Goal: Browse casually: Explore the website without a specific task or goal

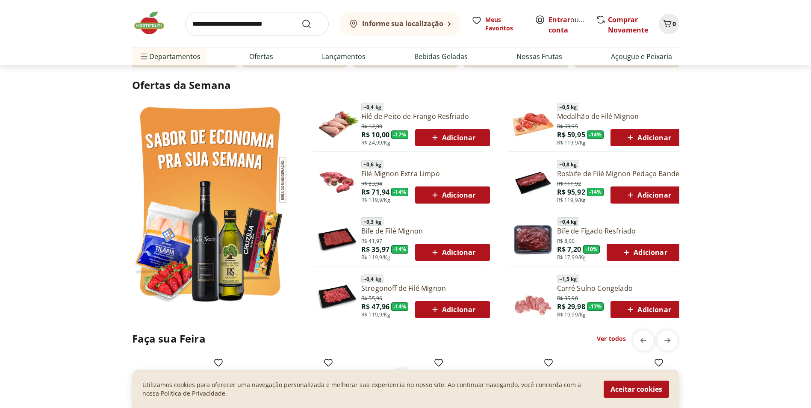
scroll to position [428, 0]
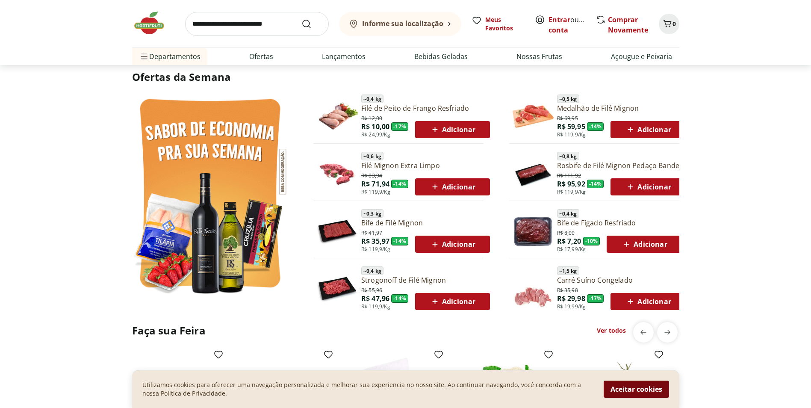
click at [626, 391] on button "Aceitar cookies" at bounding box center [636, 389] width 65 height 17
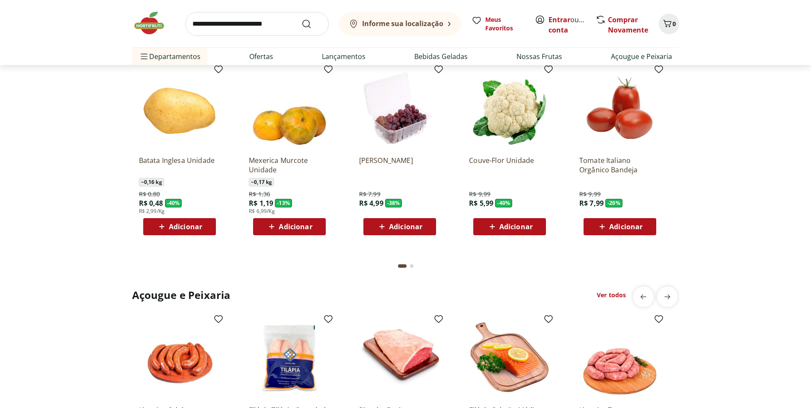
scroll to position [570, 0]
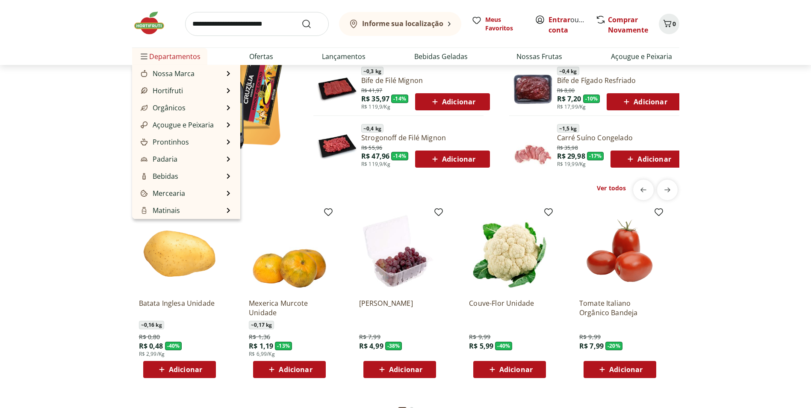
click at [151, 51] on span "Departamentos" at bounding box center [170, 56] width 62 height 21
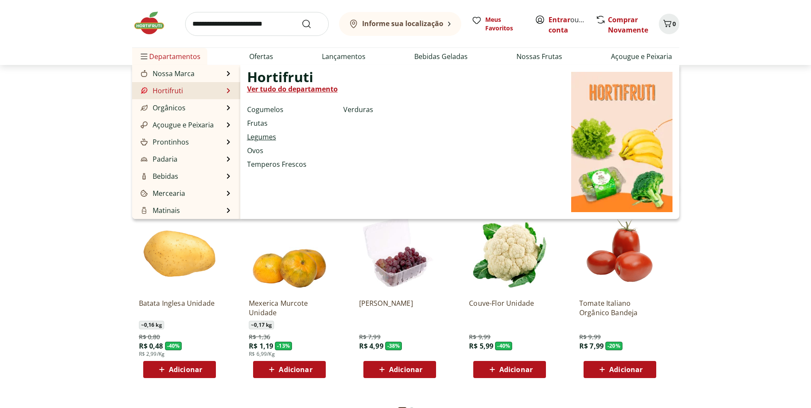
click at [268, 137] on link "Legumes" at bounding box center [261, 137] width 29 height 10
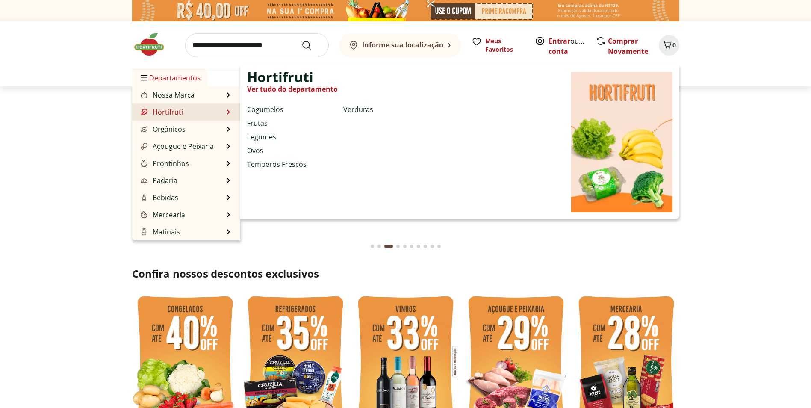
select select "**********"
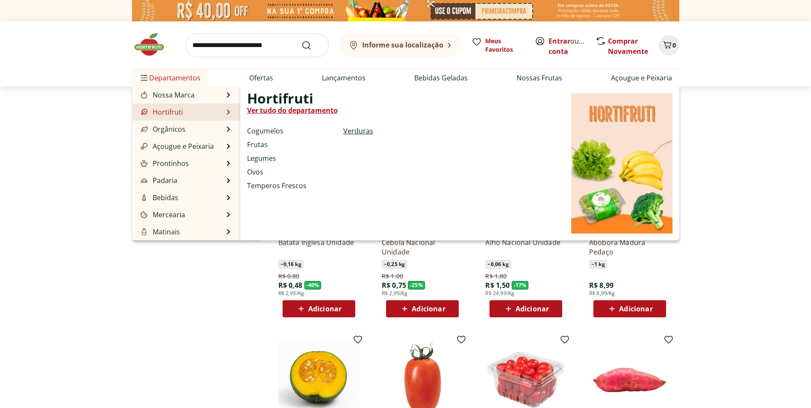
click at [351, 133] on link "Verduras" at bounding box center [358, 131] width 30 height 10
select select "**********"
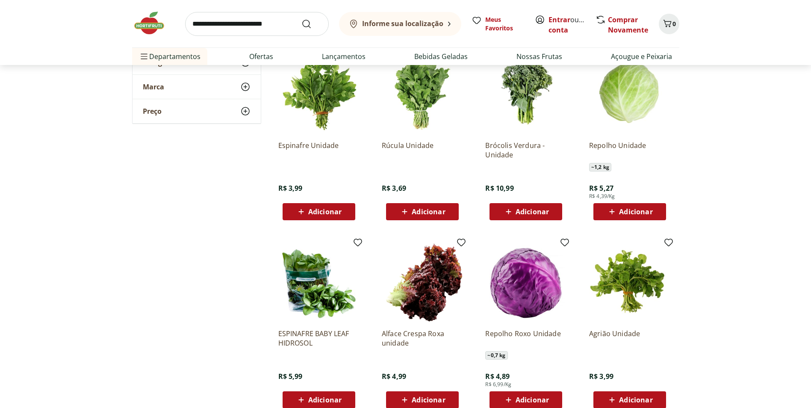
scroll to position [428, 0]
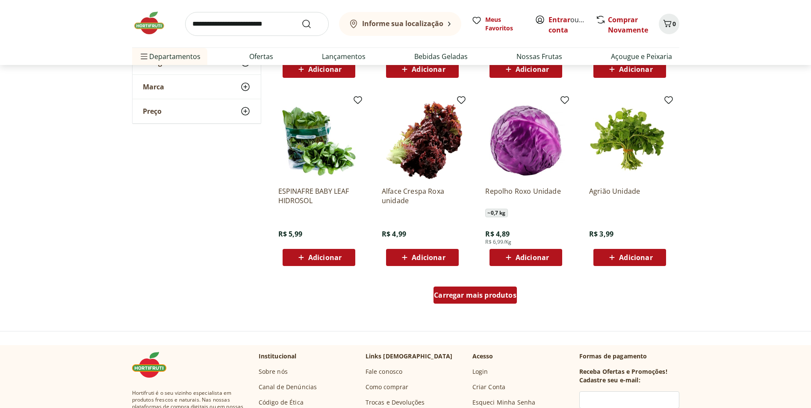
click at [492, 293] on span "Carregar mais produtos" at bounding box center [475, 295] width 83 height 7
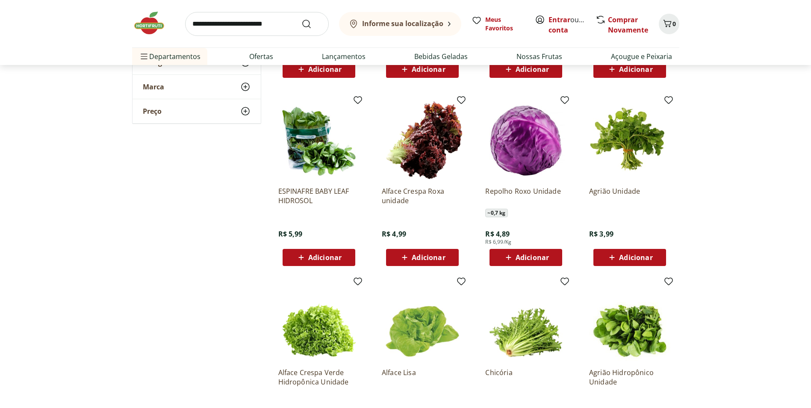
scroll to position [571, 0]
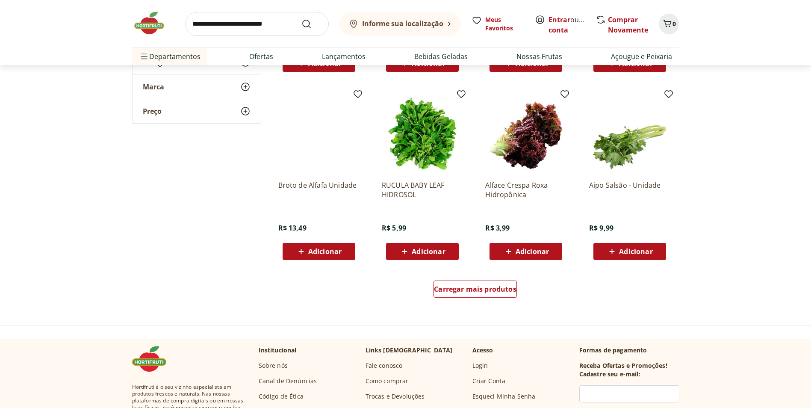
scroll to position [998, 0]
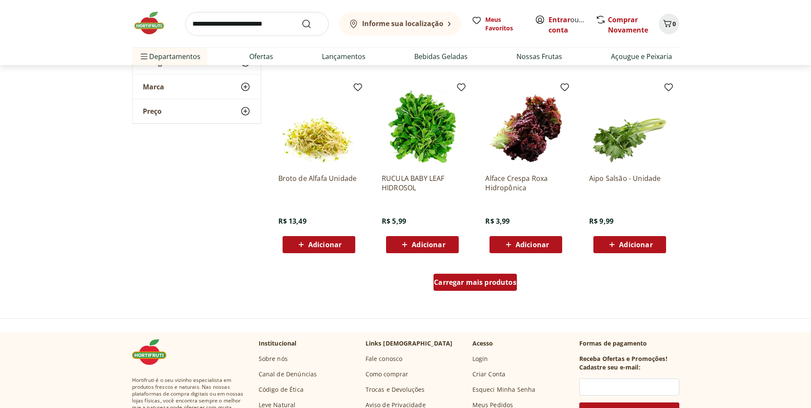
click at [460, 290] on div "Carregar mais produtos" at bounding box center [475, 282] width 83 height 17
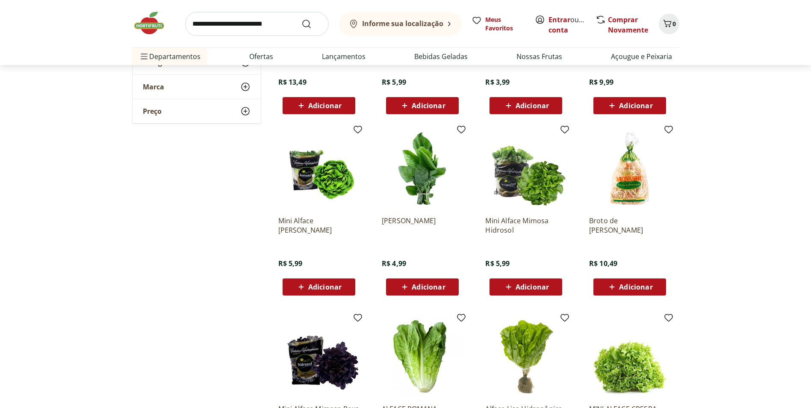
scroll to position [1141, 0]
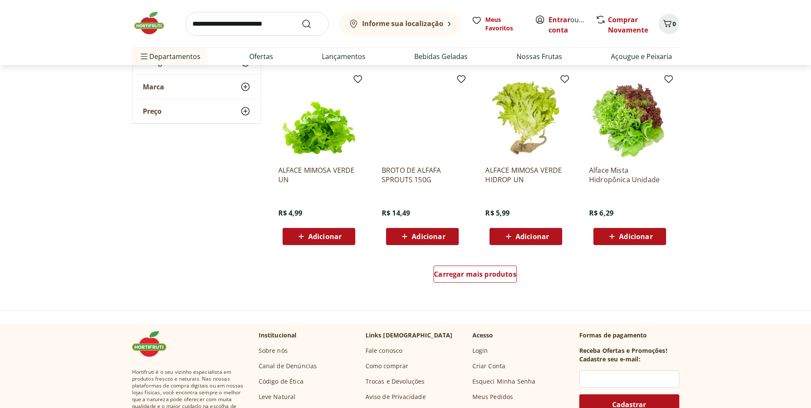
scroll to position [1568, 0]
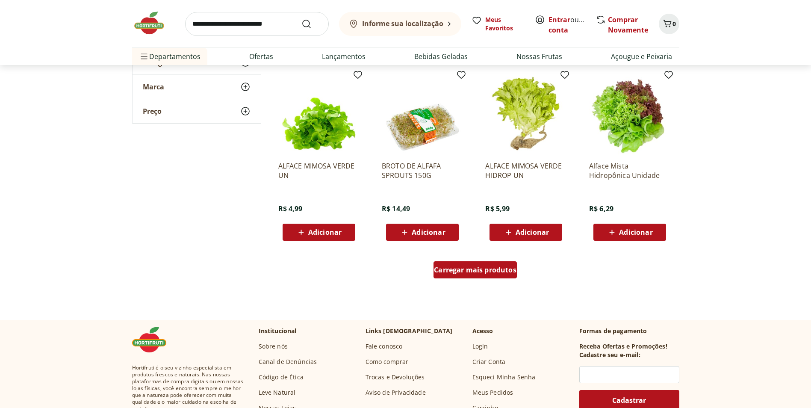
click at [507, 275] on div "Carregar mais produtos" at bounding box center [475, 269] width 83 height 17
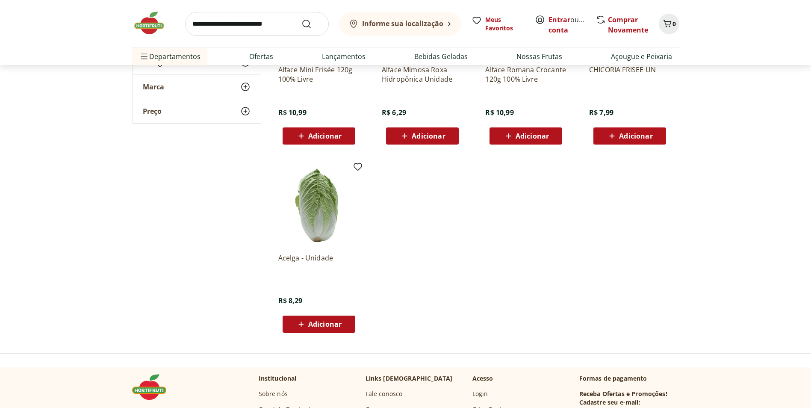
scroll to position [1854, 0]
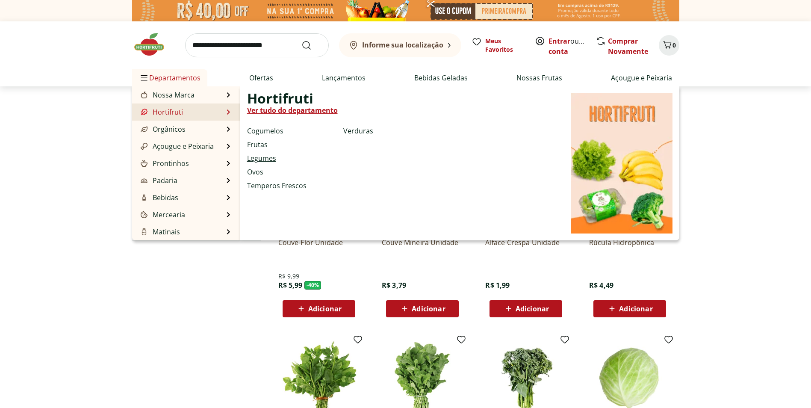
click at [270, 158] on link "Legumes" at bounding box center [261, 158] width 29 height 10
select select "**********"
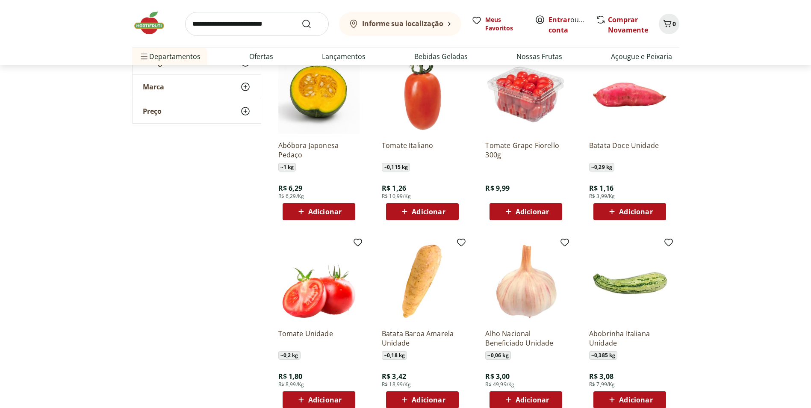
scroll to position [428, 0]
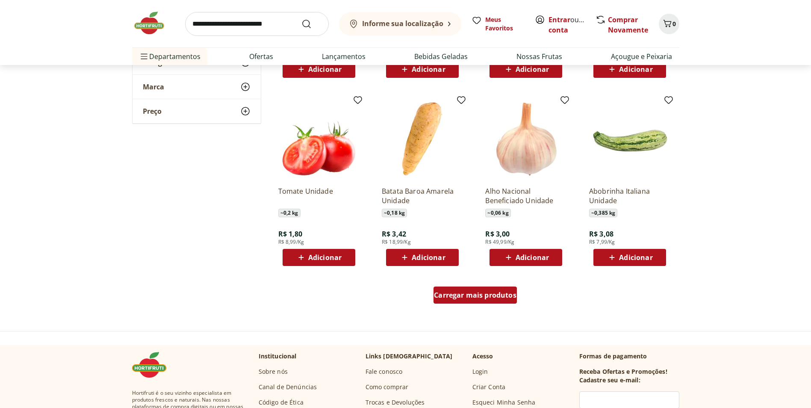
click at [514, 299] on span "Carregar mais produtos" at bounding box center [475, 295] width 83 height 7
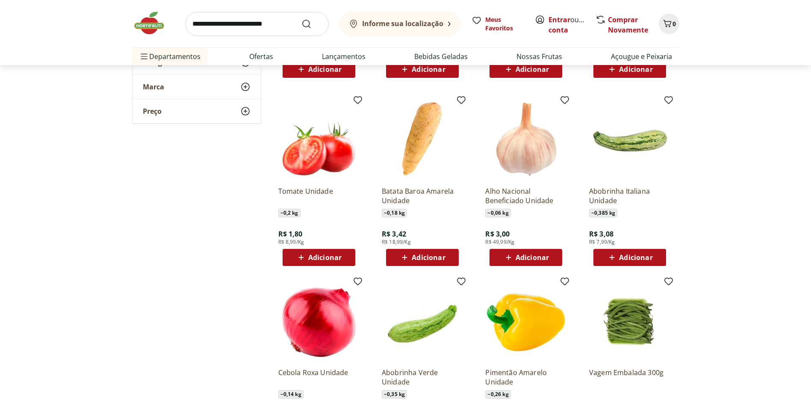
scroll to position [570, 0]
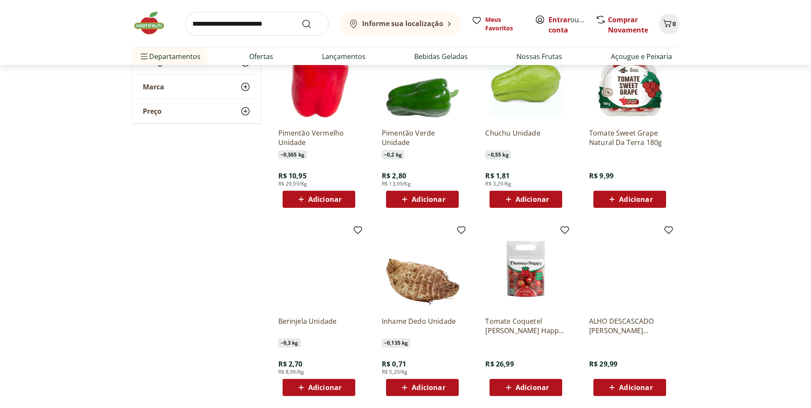
scroll to position [998, 0]
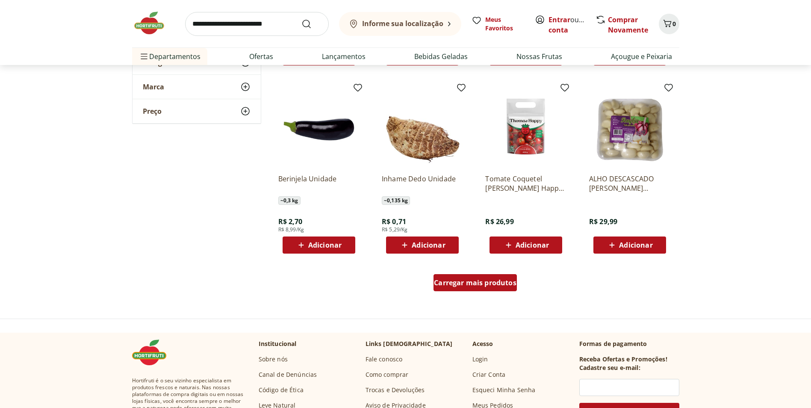
click at [513, 285] on span "Carregar mais produtos" at bounding box center [475, 282] width 83 height 7
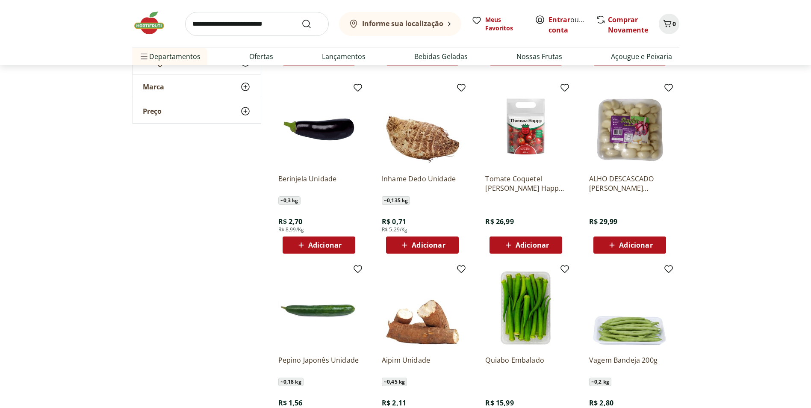
scroll to position [1141, 0]
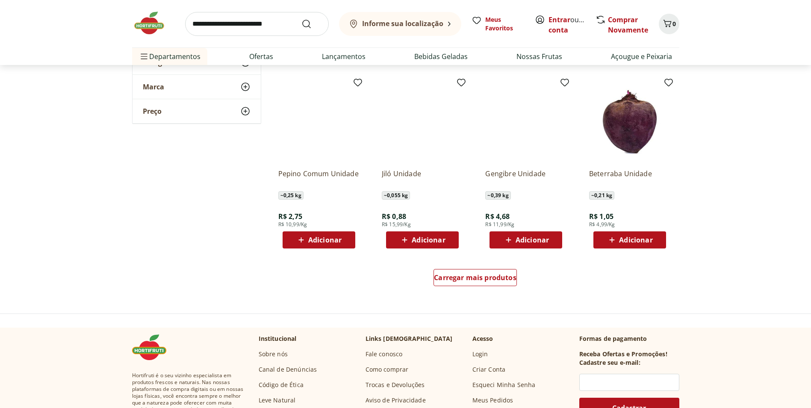
scroll to position [1568, 0]
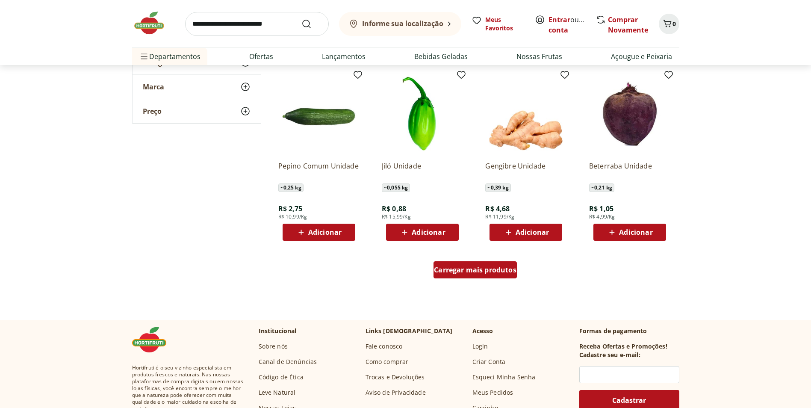
click at [491, 275] on div "Carregar mais produtos" at bounding box center [475, 269] width 83 height 17
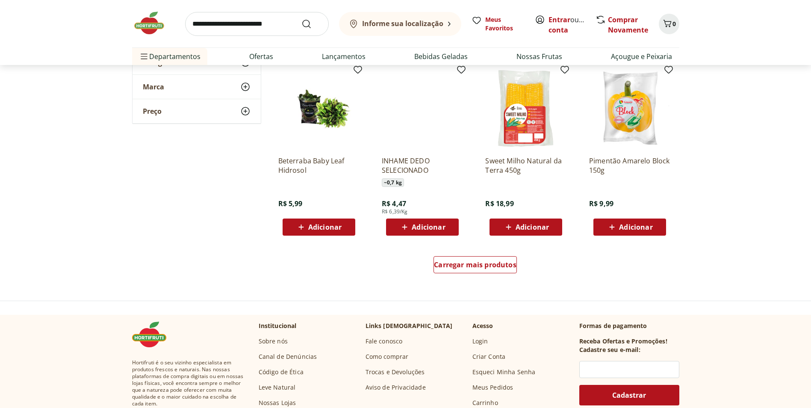
scroll to position [2138, 0]
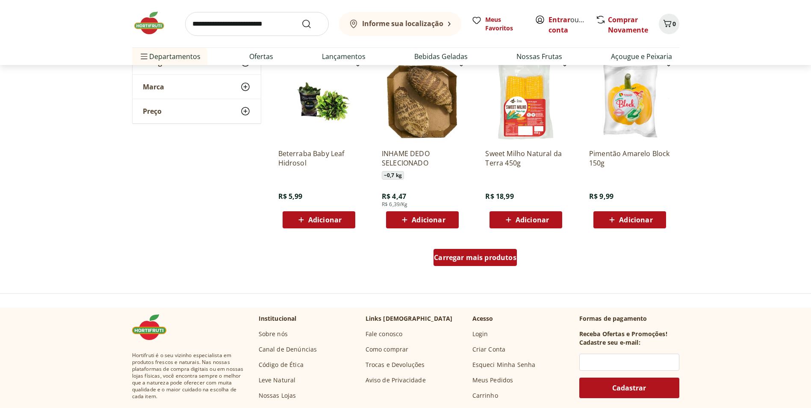
click at [490, 263] on div "Carregar mais produtos" at bounding box center [475, 257] width 83 height 17
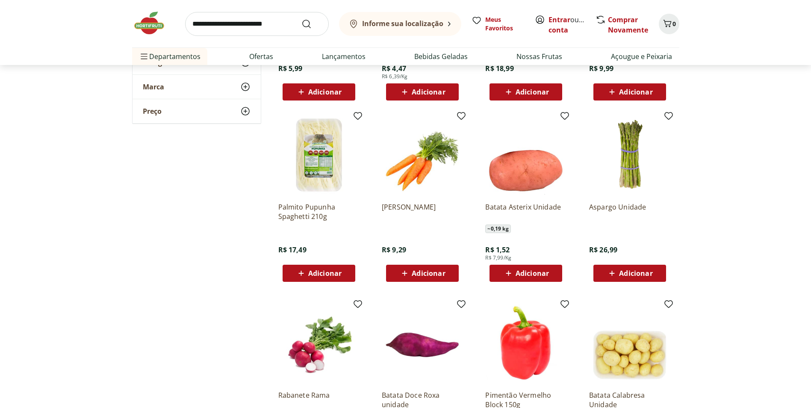
scroll to position [2281, 0]
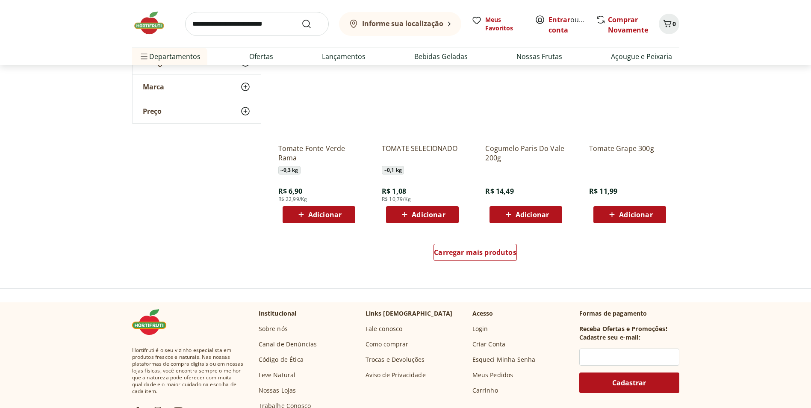
scroll to position [2708, 0]
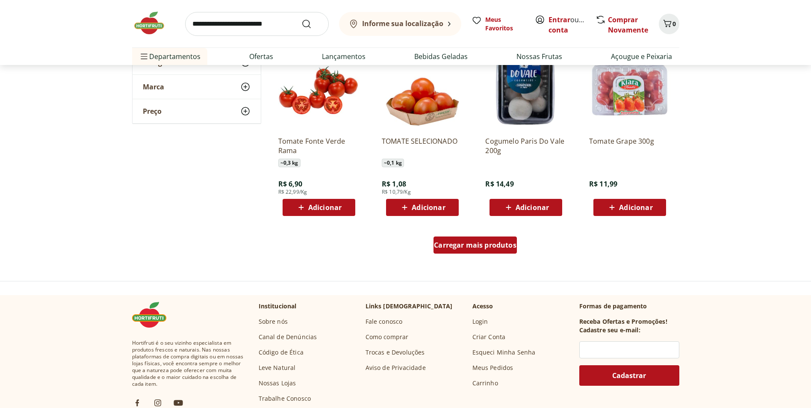
click at [500, 250] on div "Carregar mais produtos" at bounding box center [475, 245] width 83 height 17
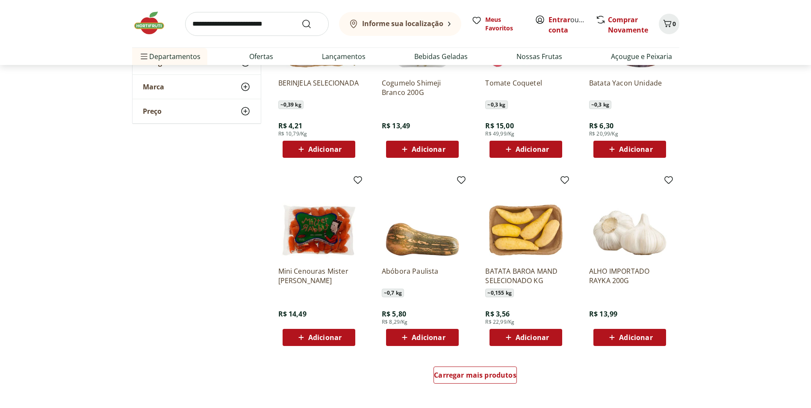
scroll to position [3279, 0]
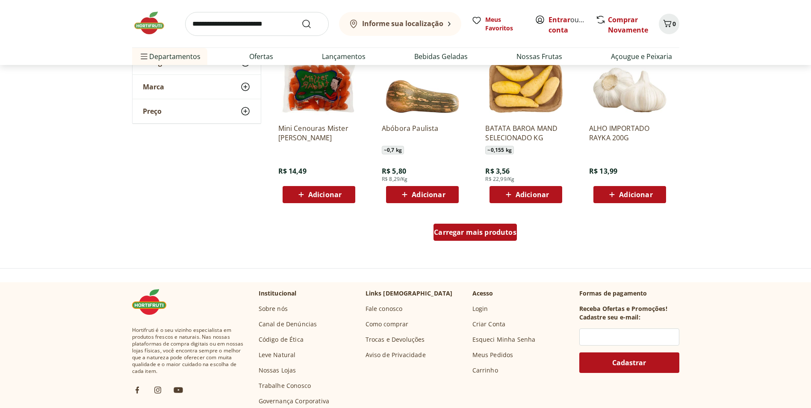
click at [473, 235] on span "Carregar mais produtos" at bounding box center [475, 232] width 83 height 7
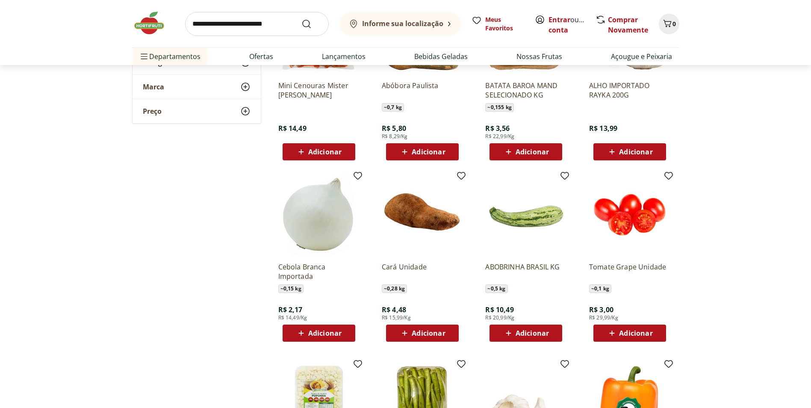
scroll to position [3421, 0]
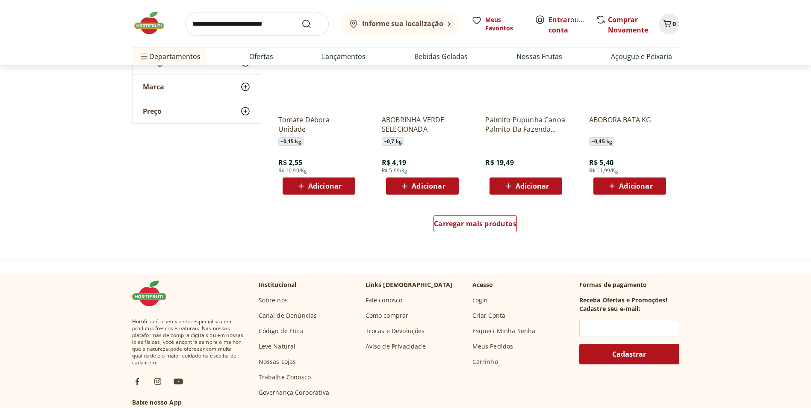
scroll to position [3849, 0]
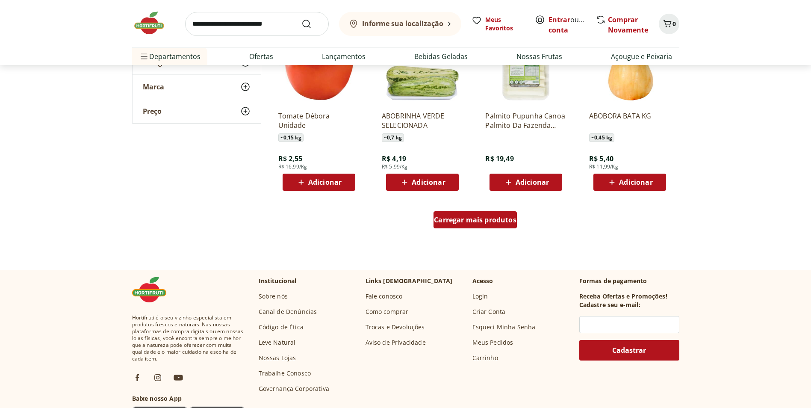
click at [482, 214] on div "Carregar mais produtos" at bounding box center [475, 219] width 83 height 17
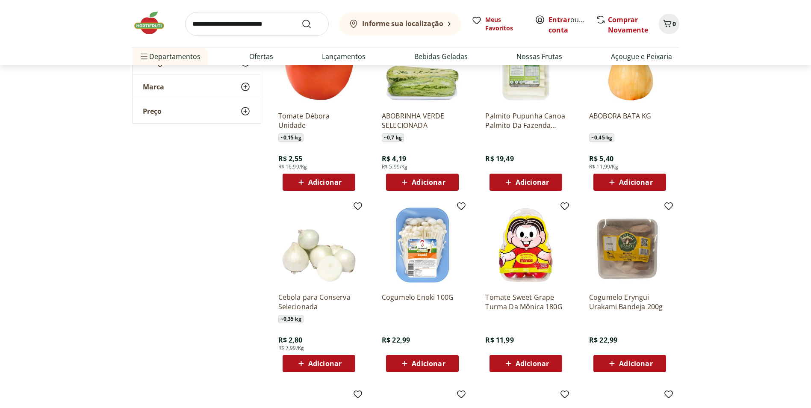
scroll to position [3992, 0]
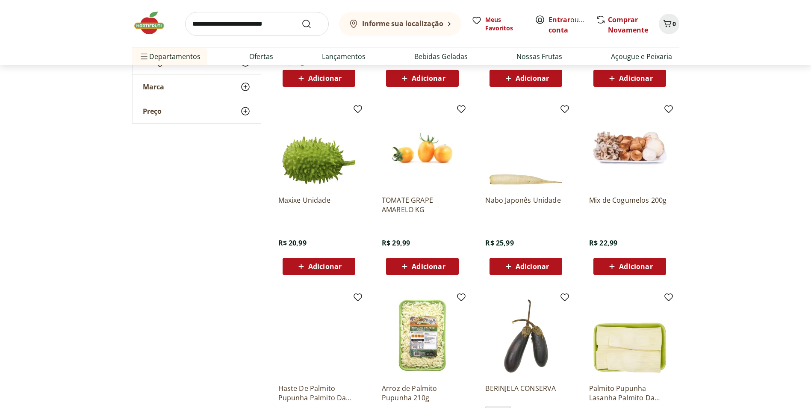
scroll to position [4277, 0]
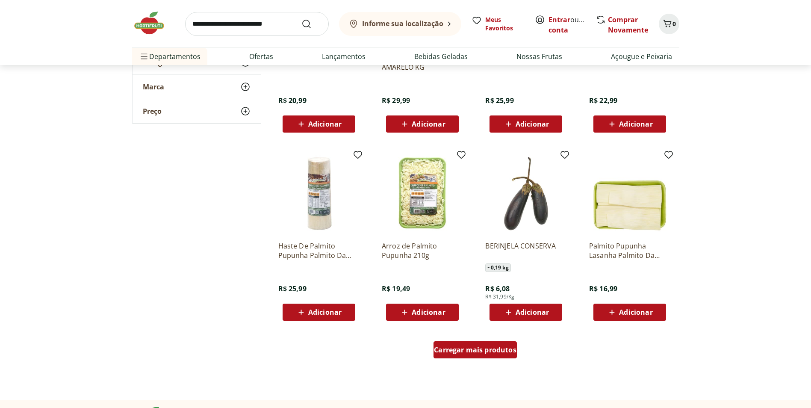
click at [496, 349] on span "Carregar mais produtos" at bounding box center [475, 349] width 83 height 7
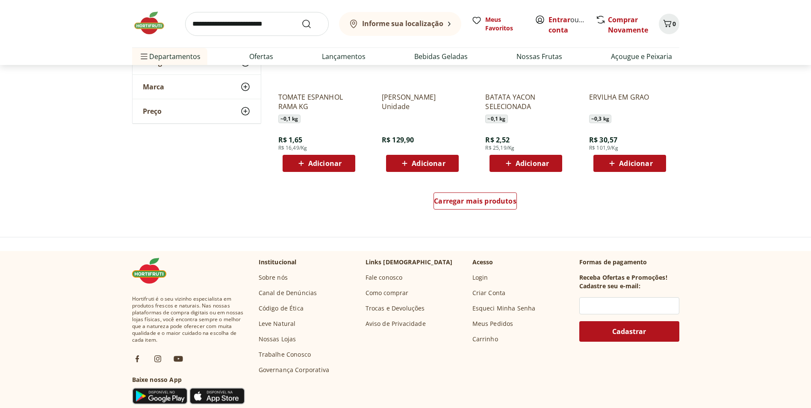
scroll to position [4990, 0]
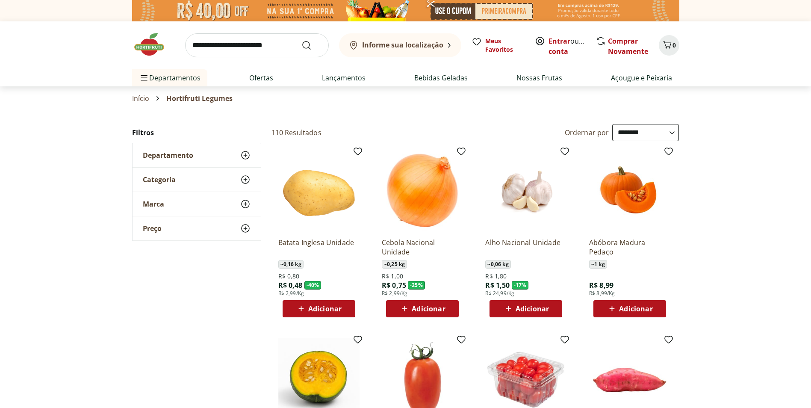
select select "**********"
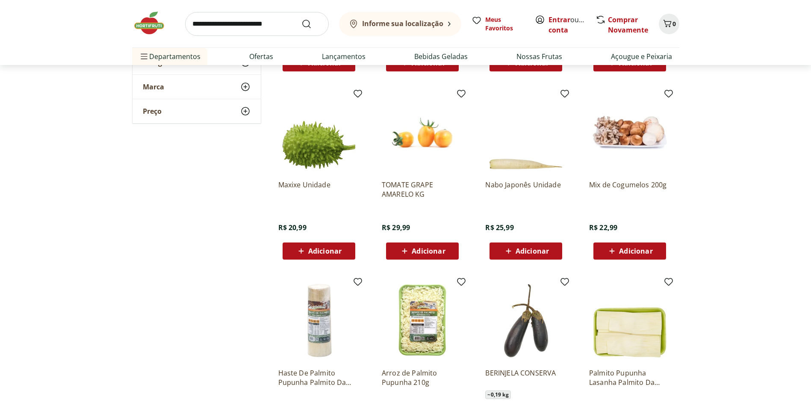
scroll to position [3849, 0]
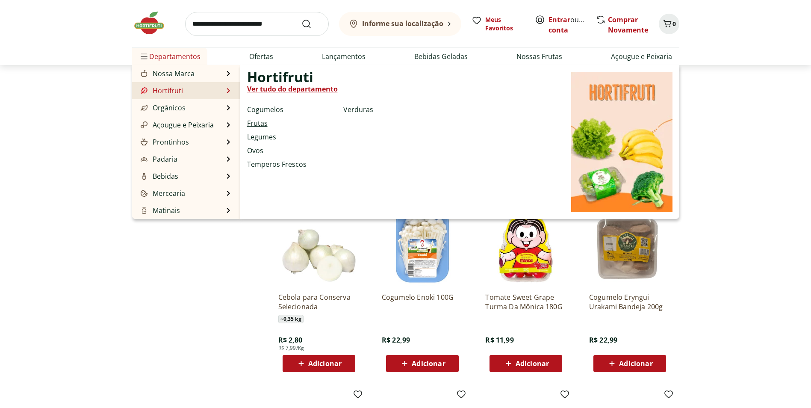
click at [258, 124] on link "Frutas" at bounding box center [257, 123] width 21 height 10
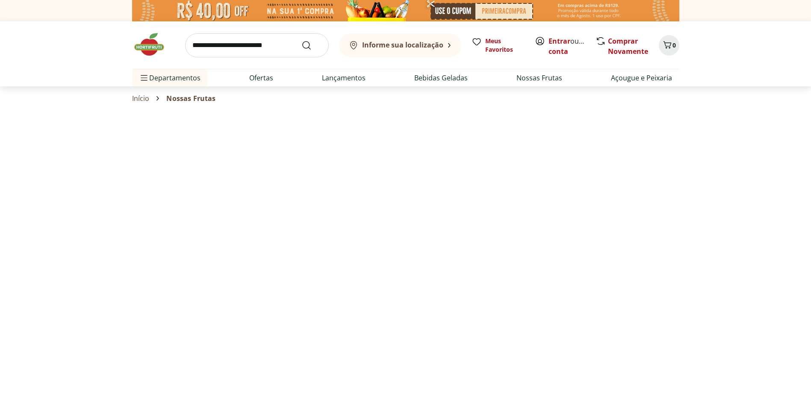
select select "**********"
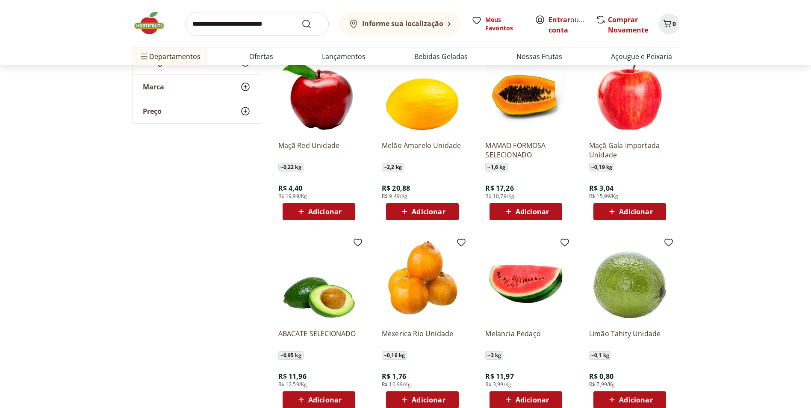
scroll to position [428, 0]
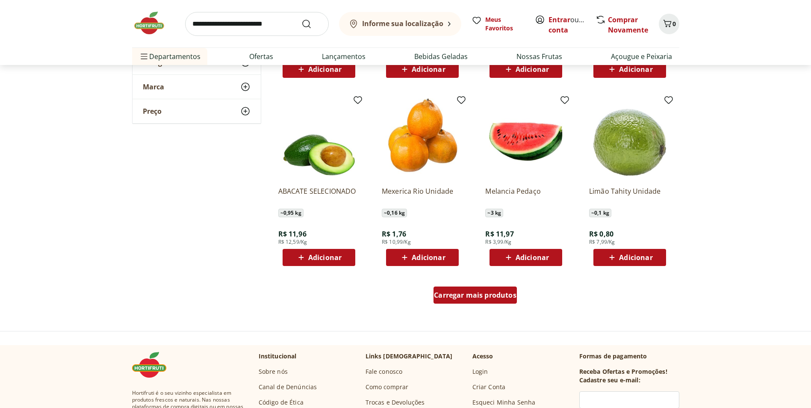
click at [491, 294] on span "Carregar mais produtos" at bounding box center [475, 295] width 83 height 7
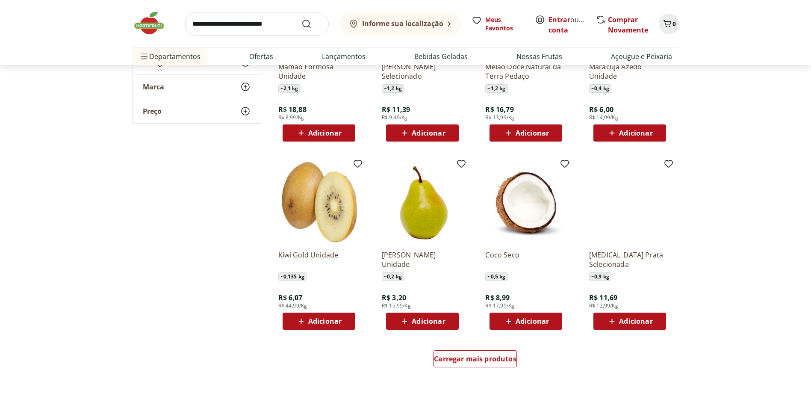
scroll to position [998, 0]
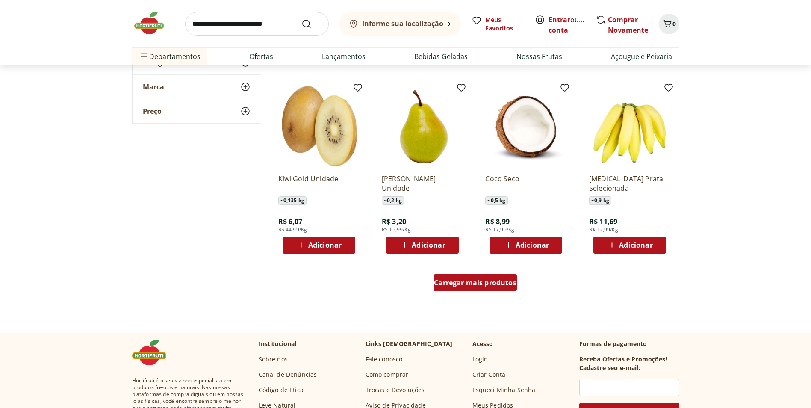
click at [506, 284] on span "Carregar mais produtos" at bounding box center [475, 282] width 83 height 7
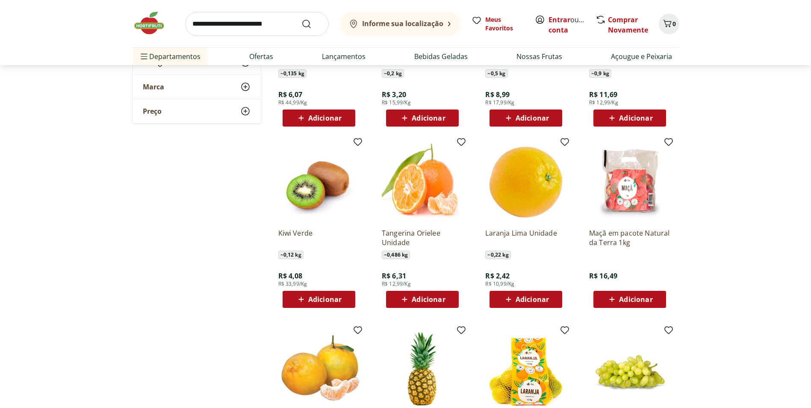
scroll to position [1141, 0]
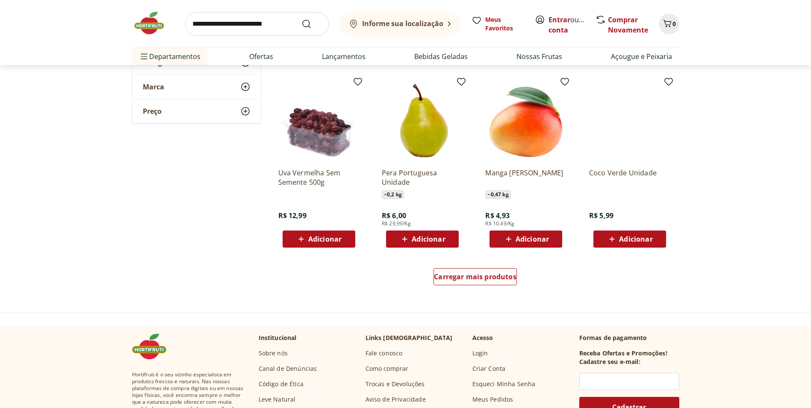
scroll to position [1568, 0]
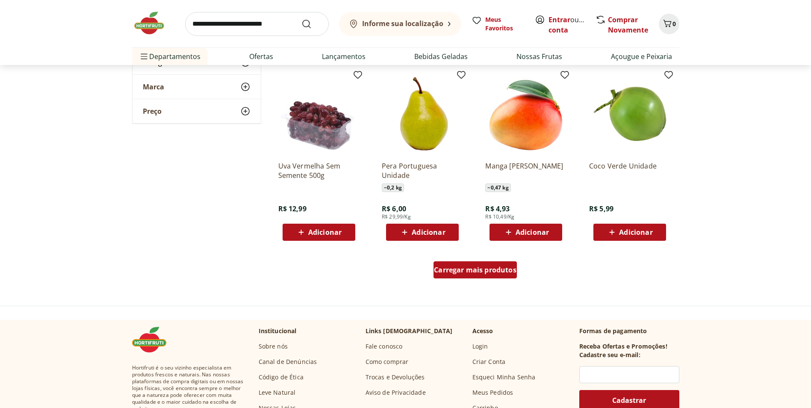
click at [471, 266] on span "Carregar mais produtos" at bounding box center [475, 269] width 83 height 7
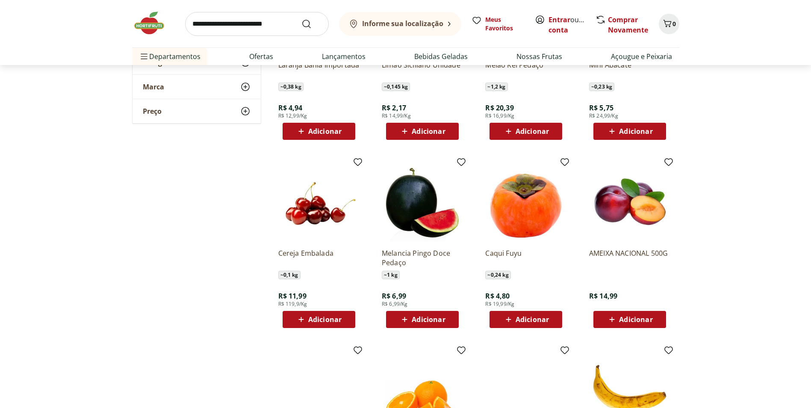
scroll to position [1853, 0]
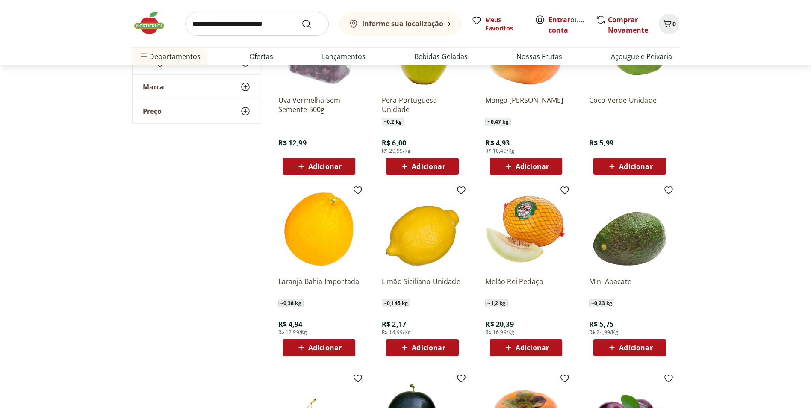
scroll to position [1711, 0]
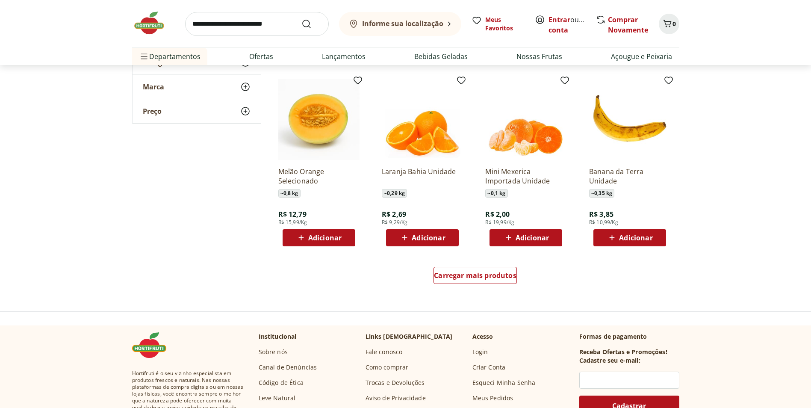
scroll to position [2138, 0]
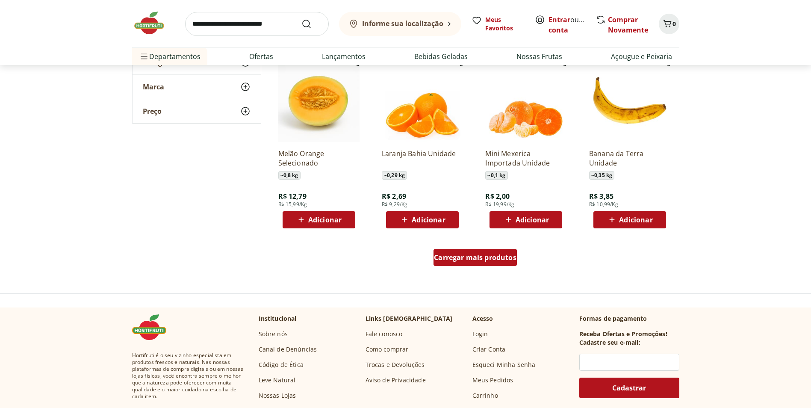
click at [488, 263] on div "Carregar mais produtos" at bounding box center [475, 257] width 83 height 17
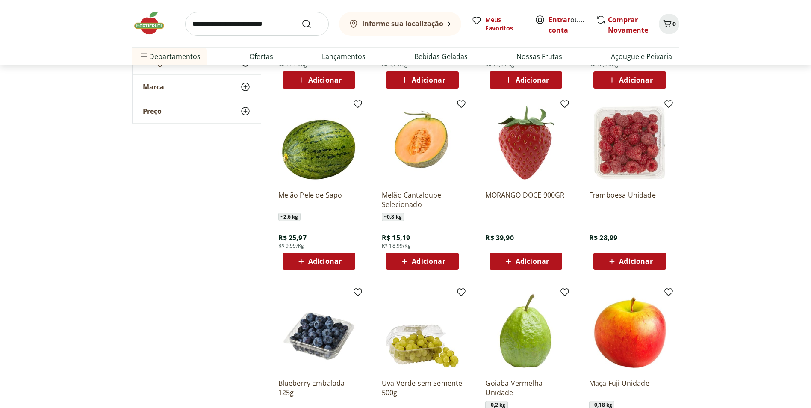
scroll to position [2281, 0]
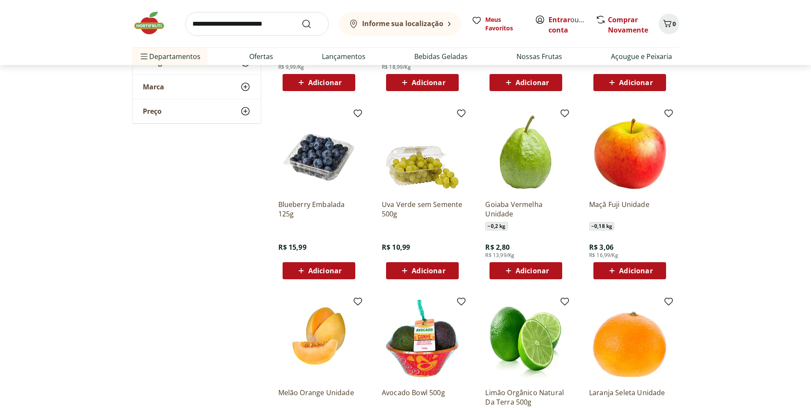
scroll to position [2599, 0]
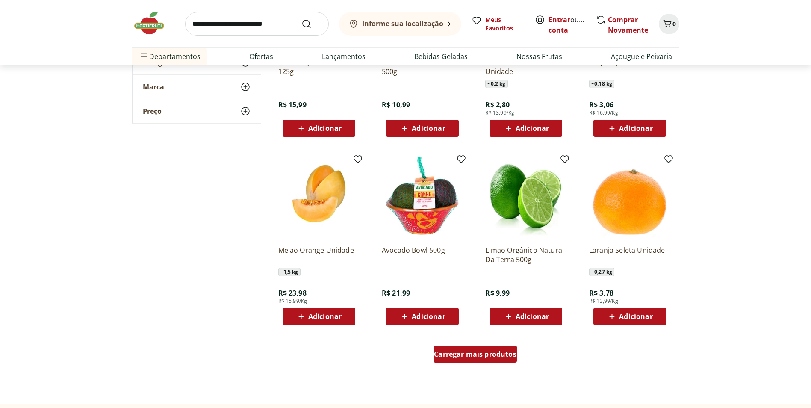
click at [493, 346] on div "Carregar mais produtos" at bounding box center [475, 354] width 83 height 17
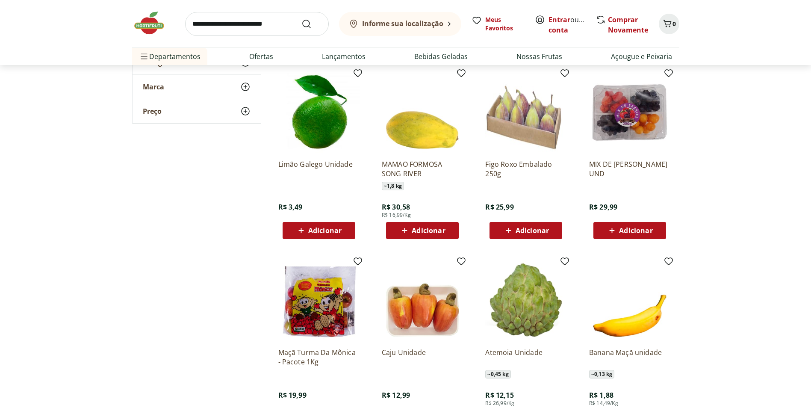
scroll to position [2885, 0]
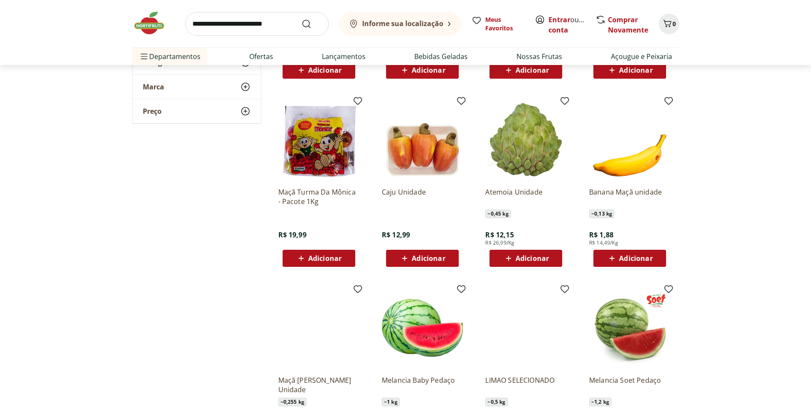
scroll to position [3170, 0]
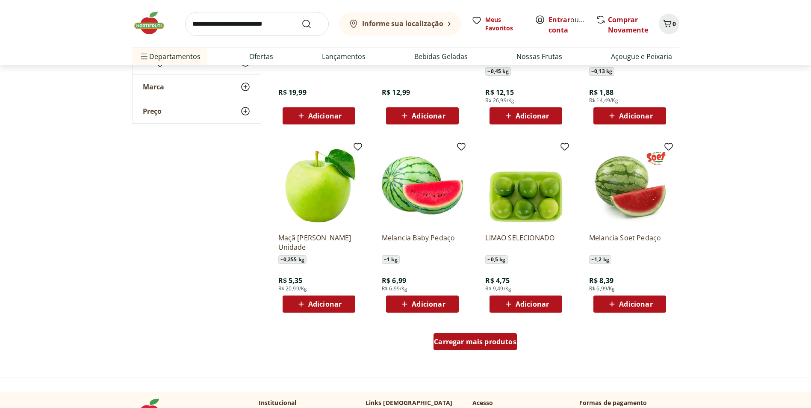
click at [496, 338] on span "Carregar mais produtos" at bounding box center [475, 341] width 83 height 7
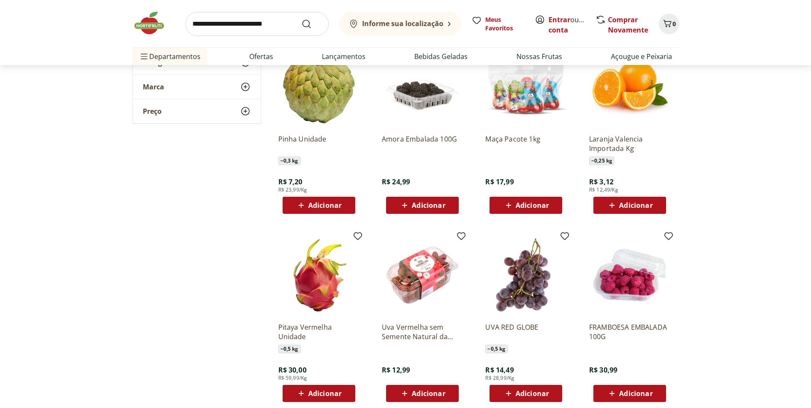
scroll to position [3455, 0]
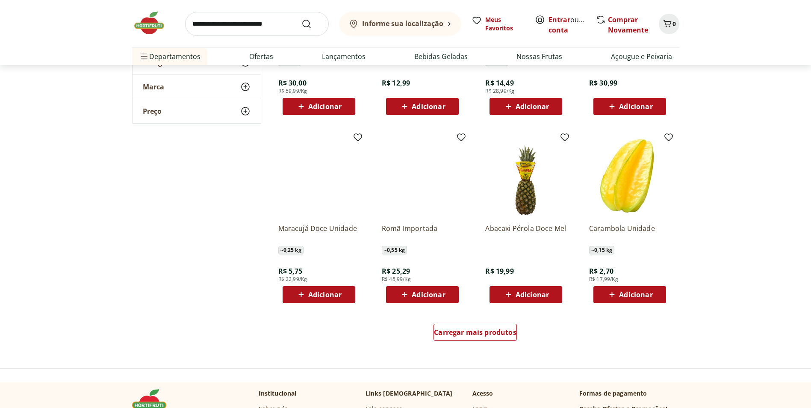
scroll to position [3740, 0]
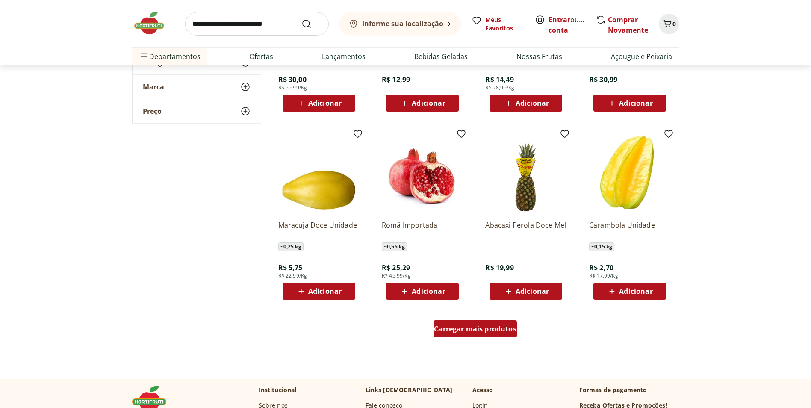
click at [509, 329] on span "Carregar mais produtos" at bounding box center [475, 328] width 83 height 7
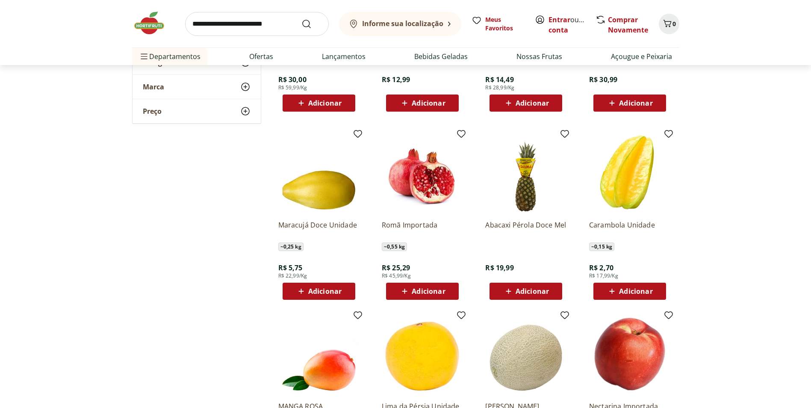
scroll to position [3882, 0]
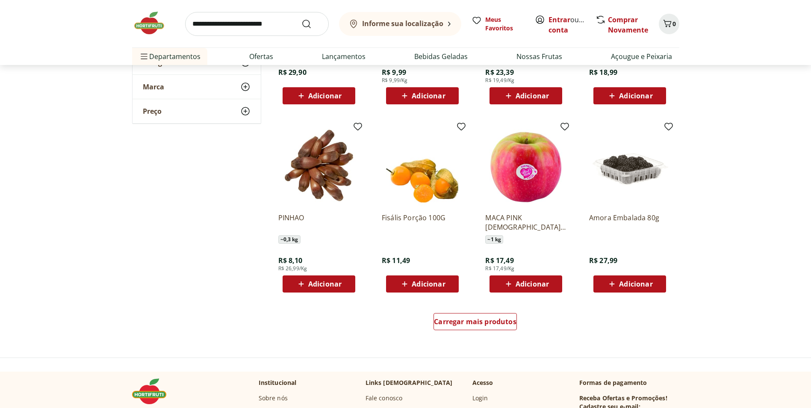
scroll to position [4310, 0]
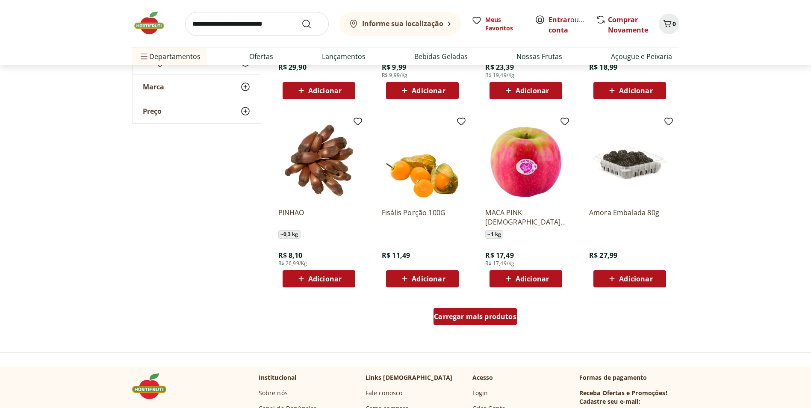
click at [494, 314] on span "Carregar mais produtos" at bounding box center [475, 316] width 83 height 7
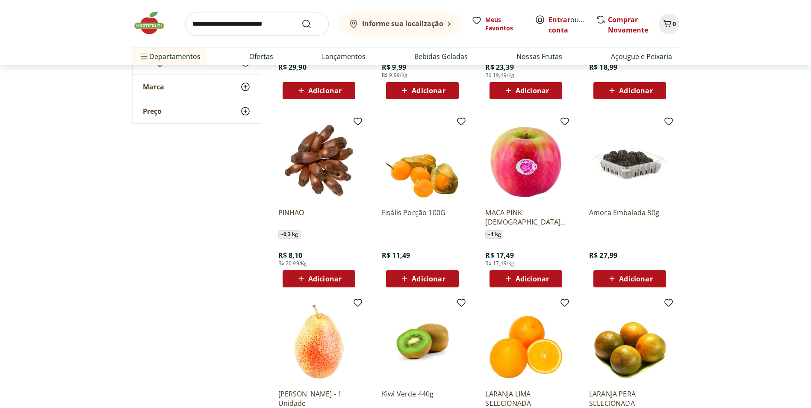
scroll to position [4453, 0]
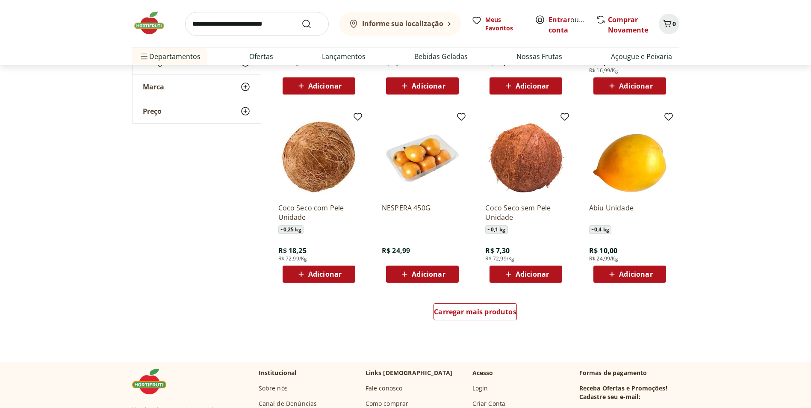
scroll to position [4880, 0]
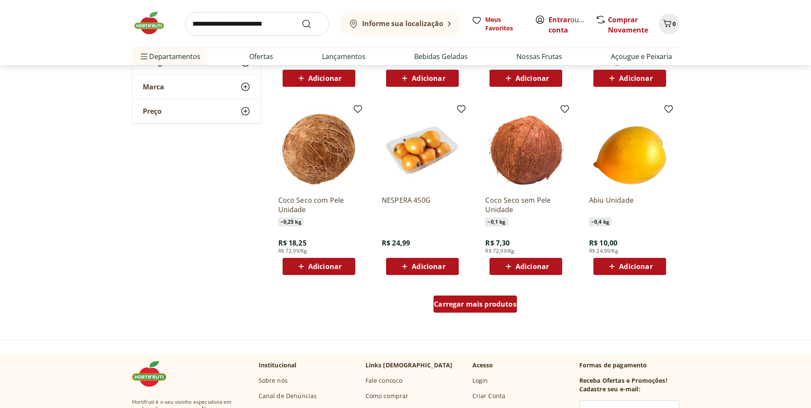
click at [490, 304] on span "Carregar mais produtos" at bounding box center [475, 304] width 83 height 7
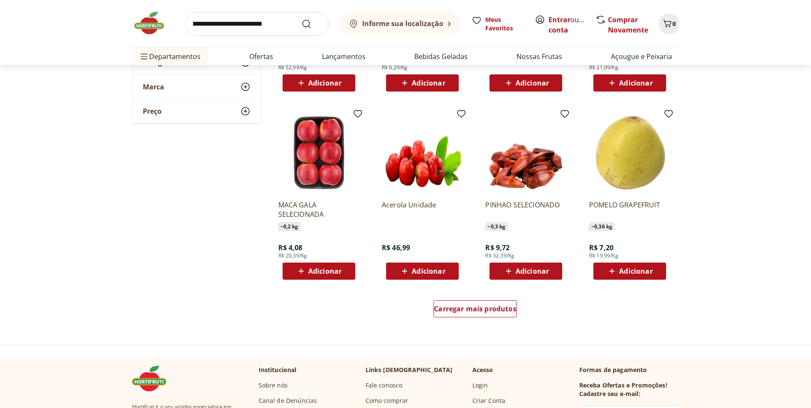
scroll to position [5451, 0]
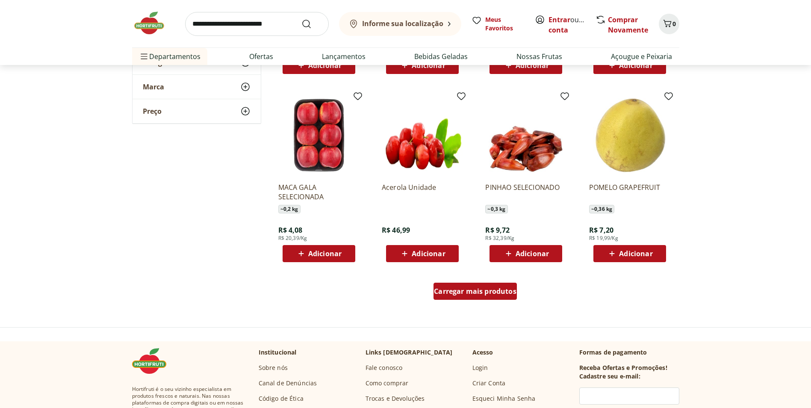
click at [463, 289] on span "Carregar mais produtos" at bounding box center [475, 291] width 83 height 7
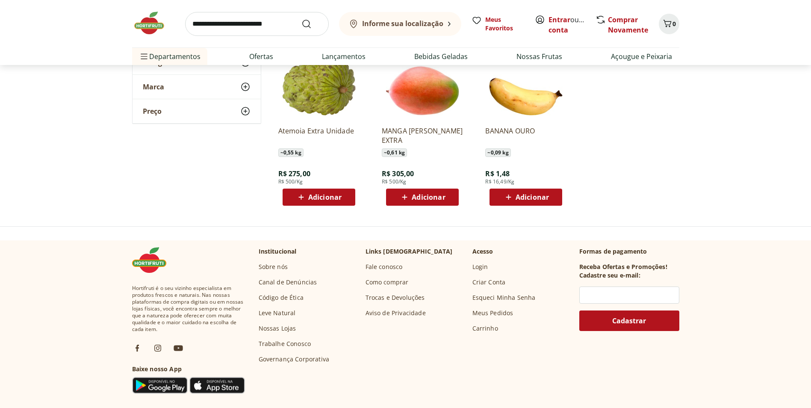
scroll to position [5878, 0]
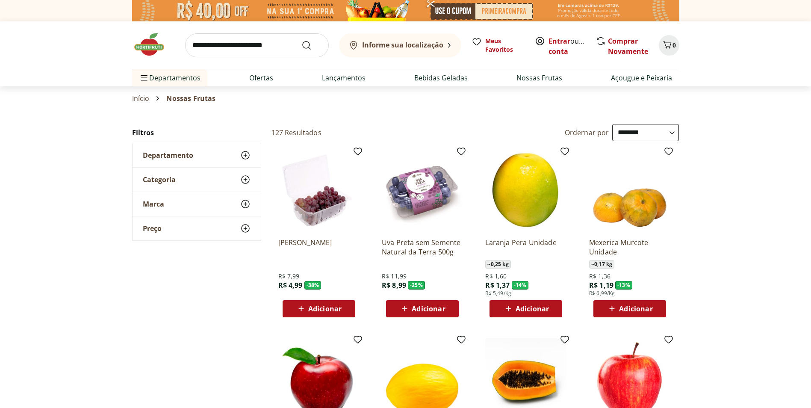
select select "**********"
